Goal: Transaction & Acquisition: Purchase product/service

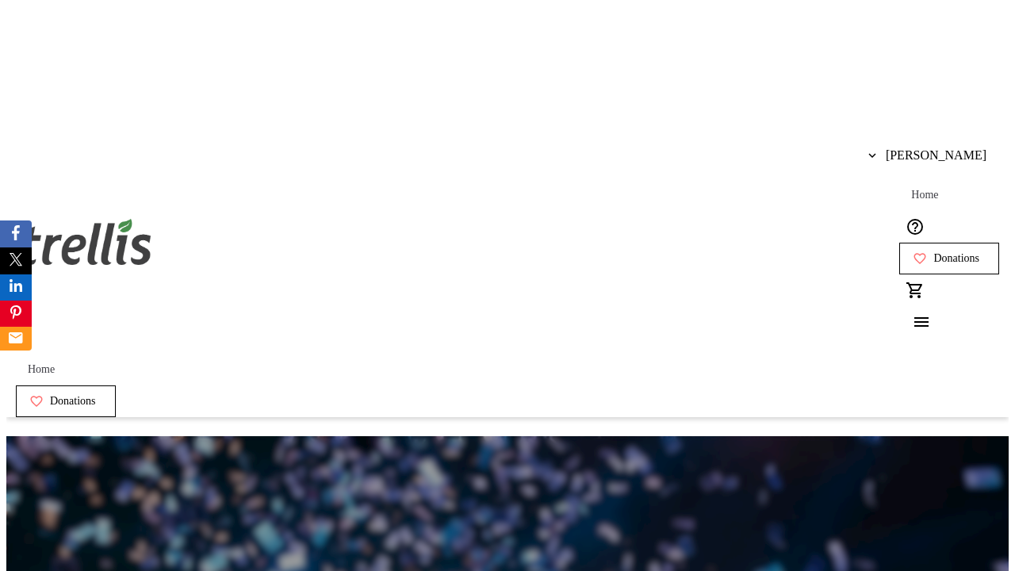
click at [933, 252] on span "Donations" at bounding box center [956, 258] width 46 height 13
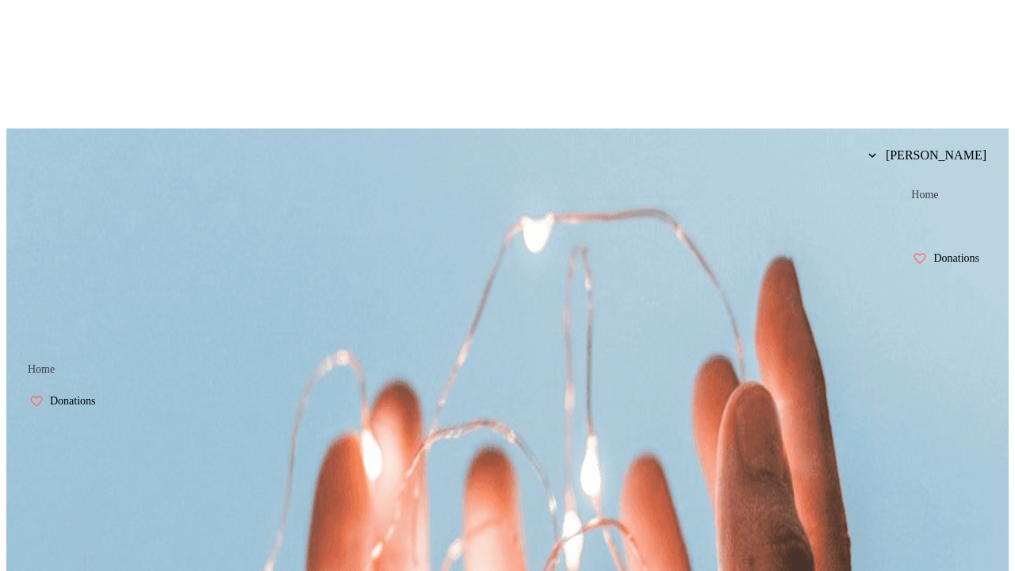
scroll to position [2, 0]
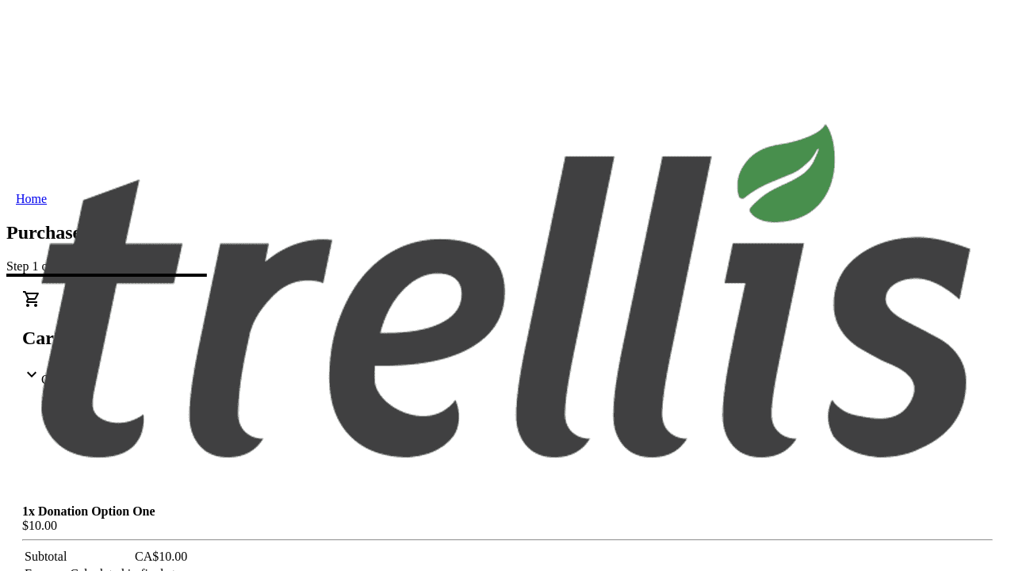
select select "BC"
select select "CA"
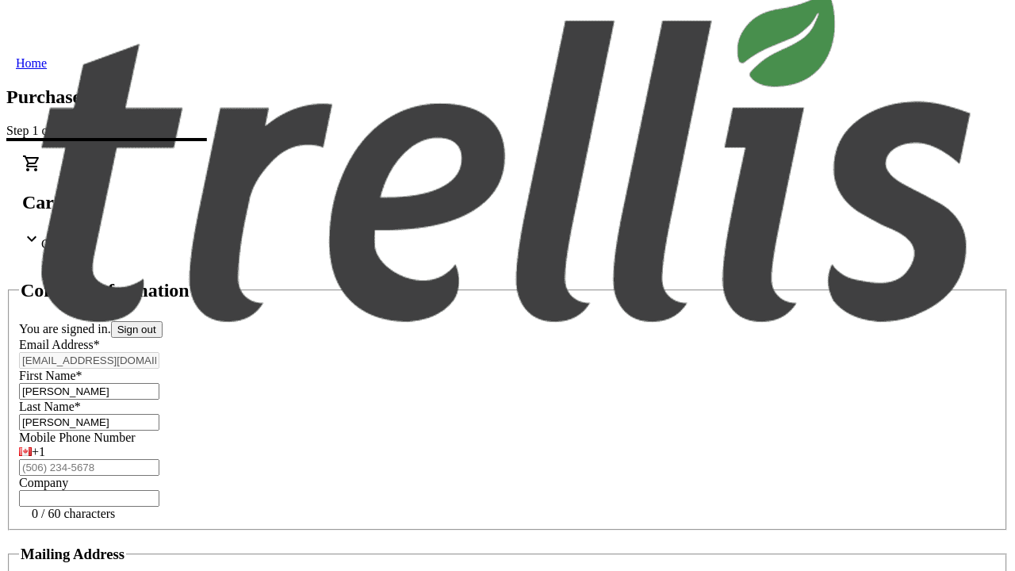
type input "V1Y 0C2"
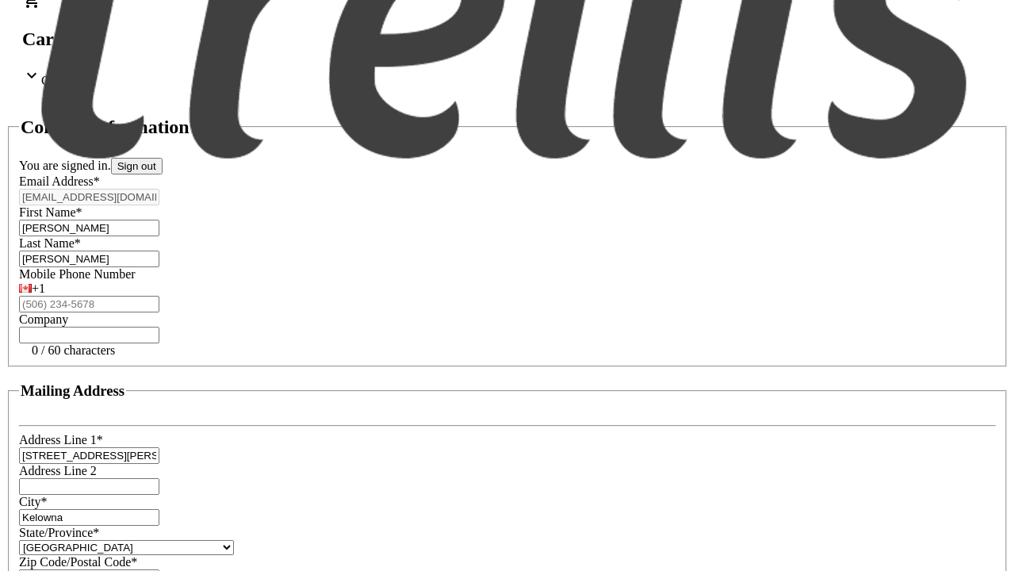
scroll to position [302, 0]
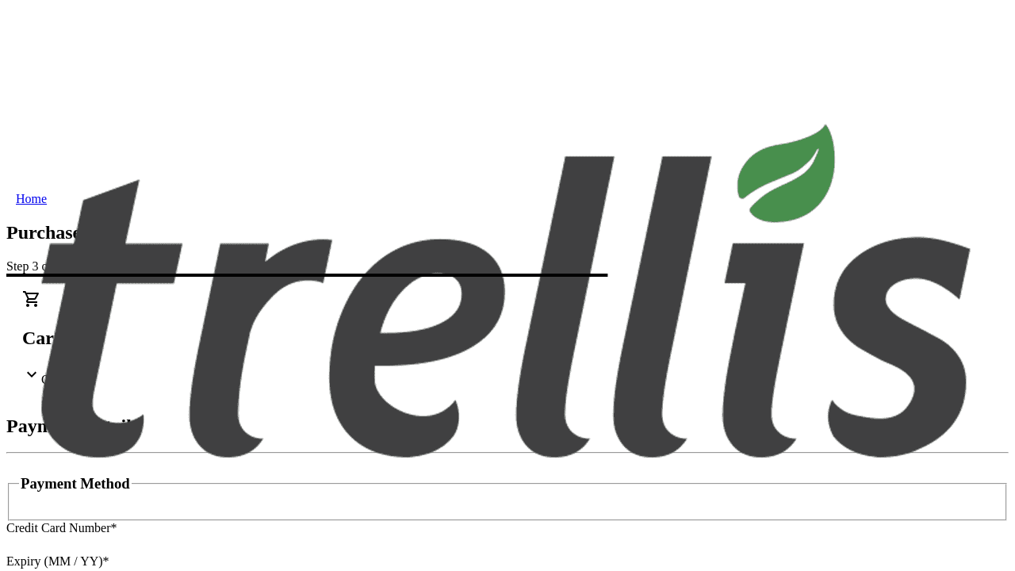
type input "V1Y 0C2"
